Goal: Information Seeking & Learning: Understand process/instructions

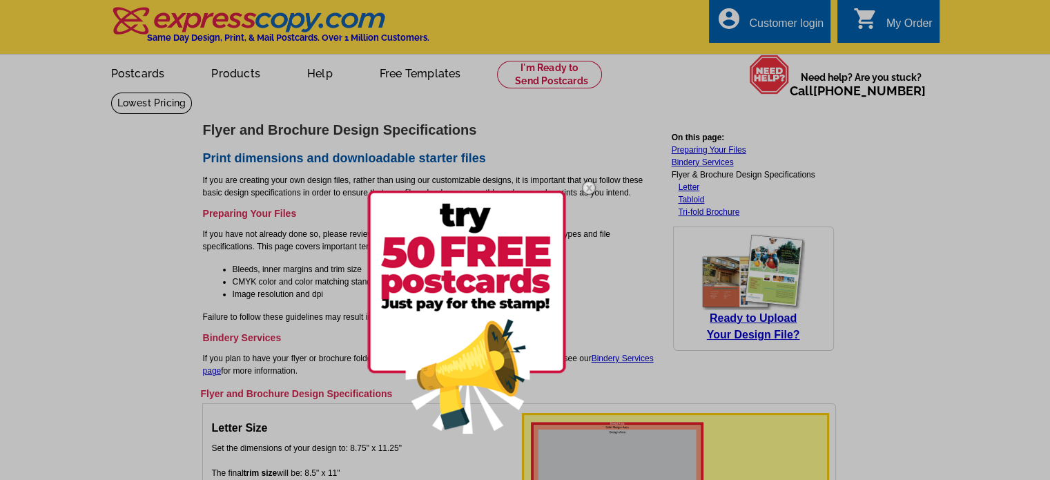
click at [592, 185] on img at bounding box center [589, 188] width 40 height 40
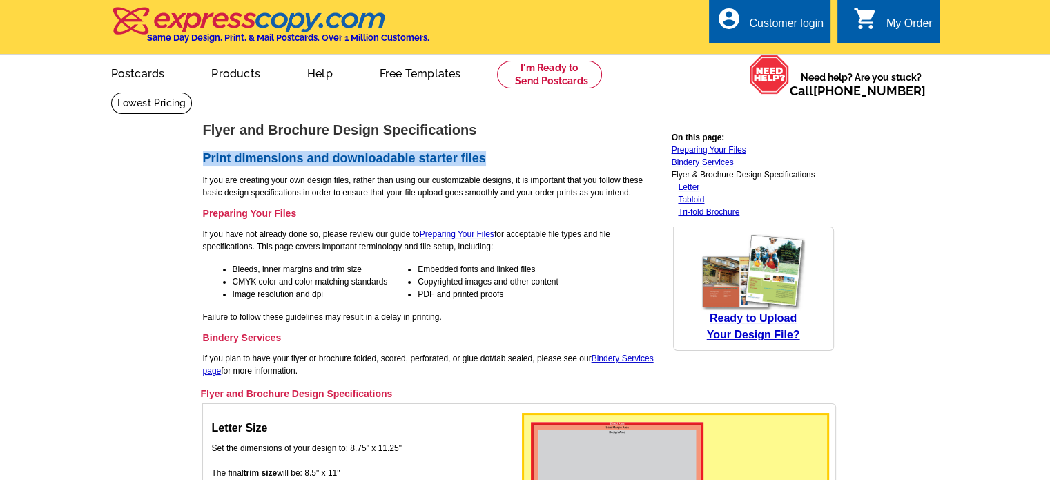
drag, startPoint x: 204, startPoint y: 162, endPoint x: 519, endPoint y: 151, distance: 315.0
click at [519, 151] on td "Flyer and Brochure Design Specifications Print dimensions and downloadable star…" at bounding box center [432, 254] width 461 height 264
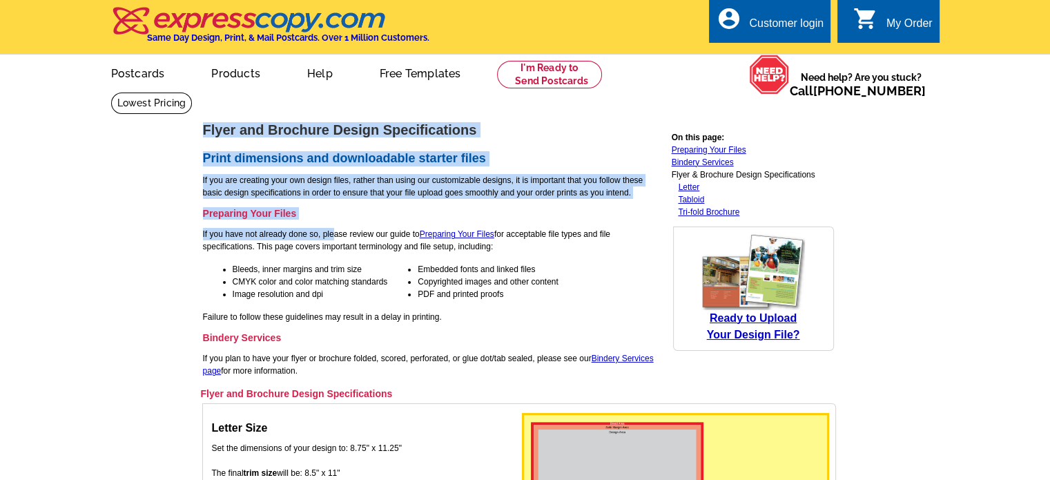
drag, startPoint x: 196, startPoint y: 234, endPoint x: 254, endPoint y: 234, distance: 58.0
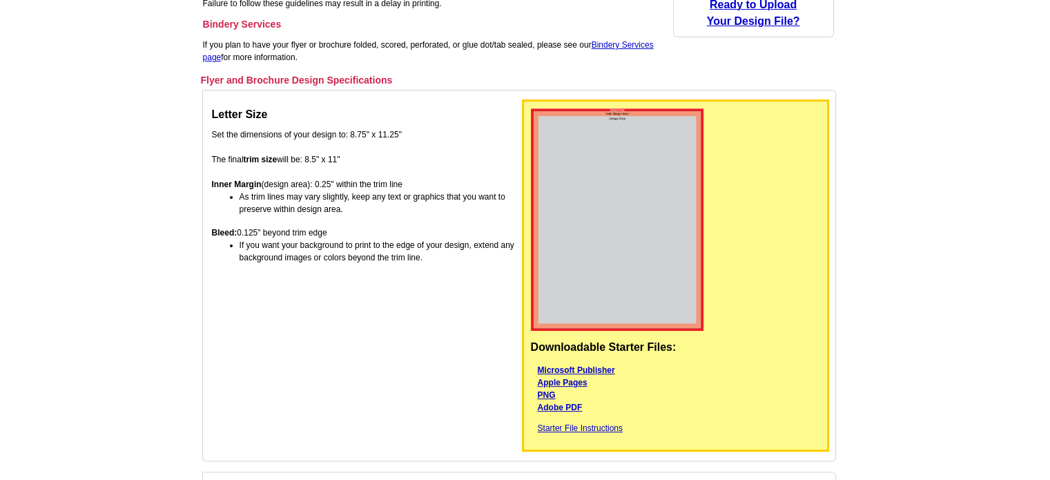
scroll to position [345, 0]
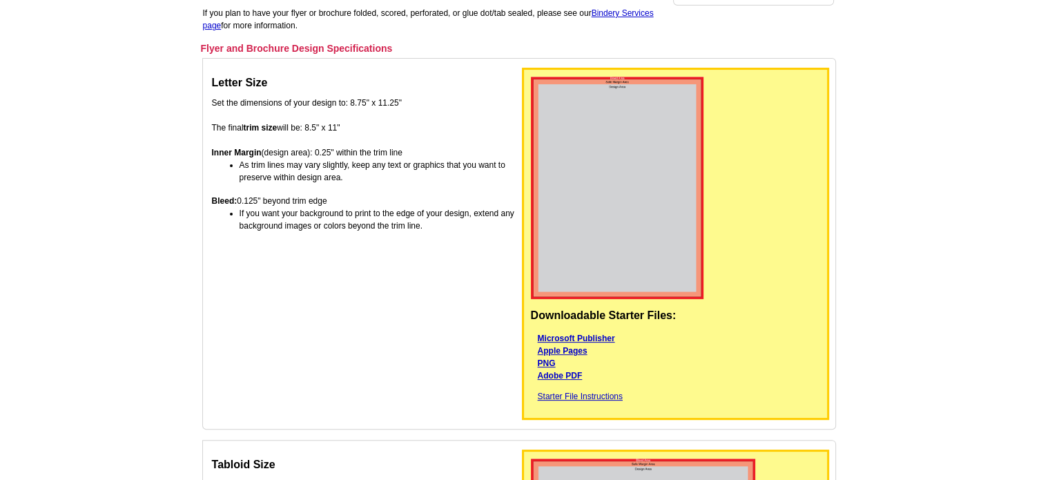
drag, startPoint x: 226, startPoint y: 127, endPoint x: 363, endPoint y: 129, distance: 136.7
click at [363, 129] on td "Letter Size Set the dimensions of your design to: 8.75" x 11.25" The final trim…" at bounding box center [365, 243] width 309 height 353
drag, startPoint x: 219, startPoint y: 154, endPoint x: 380, endPoint y: 162, distance: 161.1
click at [380, 162] on td "Letter Size Set the dimensions of your design to: 8.75" x 11.25" The final trim…" at bounding box center [365, 243] width 309 height 353
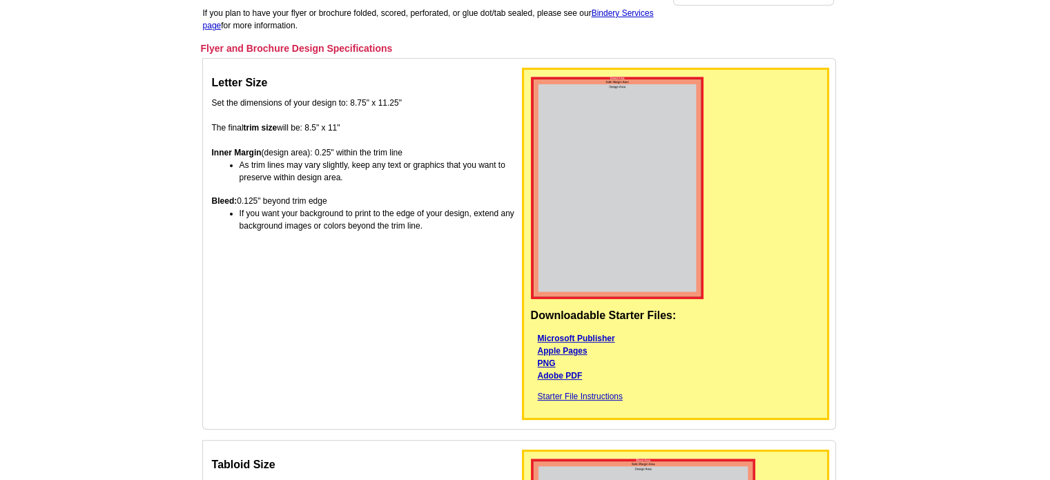
click at [309, 179] on li "As trim lines may vary slightly, keep any text or graphics that you want to pre…" at bounding box center [380, 171] width 280 height 25
drag, startPoint x: 232, startPoint y: 163, endPoint x: 348, endPoint y: 175, distance: 116.6
click at [348, 175] on li "As trim lines may vary slightly, keep any text or graphics that you want to pre…" at bounding box center [380, 171] width 280 height 25
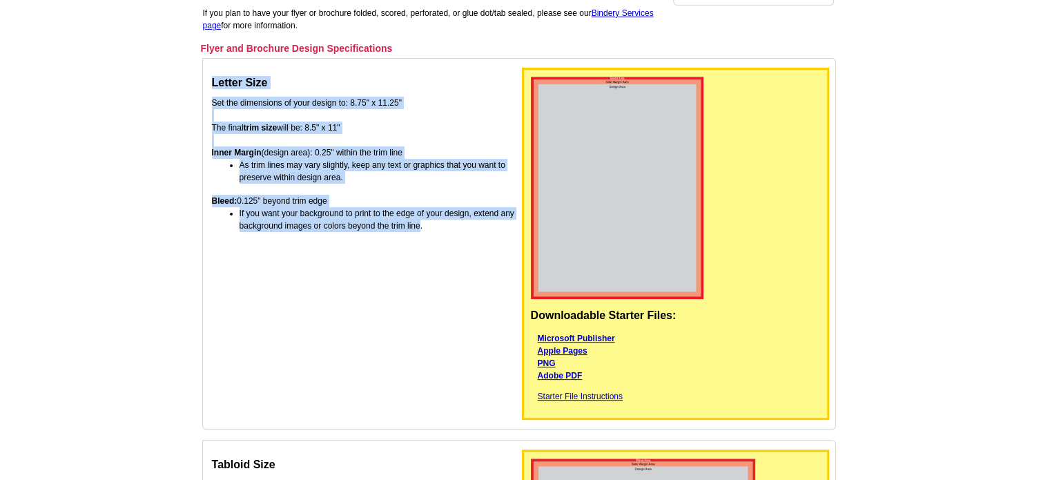
drag, startPoint x: 418, startPoint y: 225, endPoint x: 164, endPoint y: 216, distance: 254.2
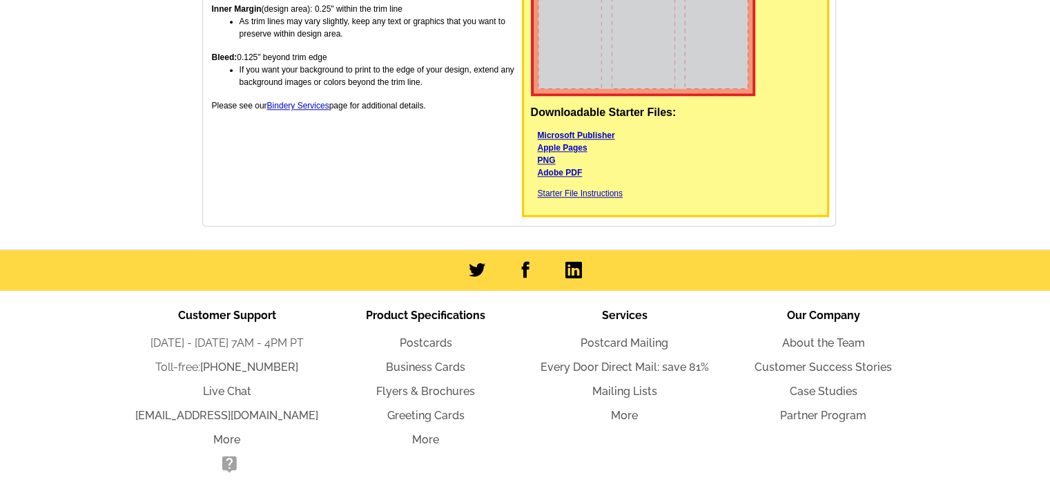
scroll to position [1444, 0]
